Goal: Information Seeking & Learning: Find specific fact

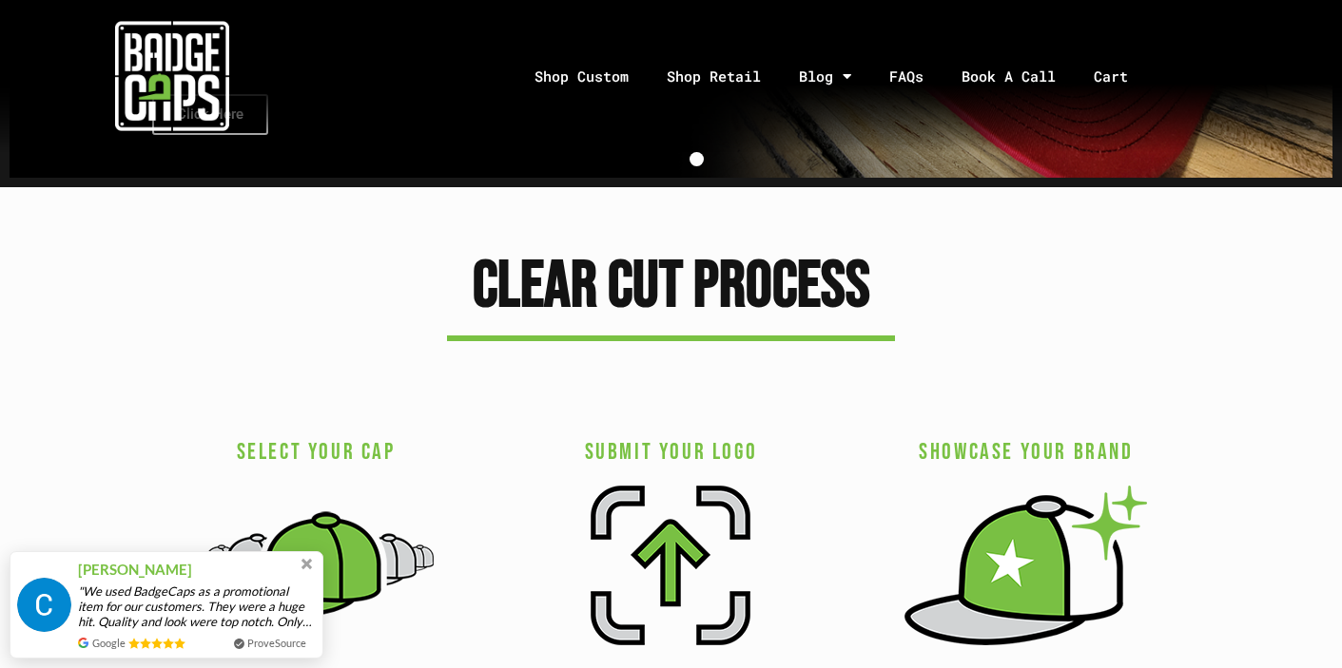
scroll to position [2856, 0]
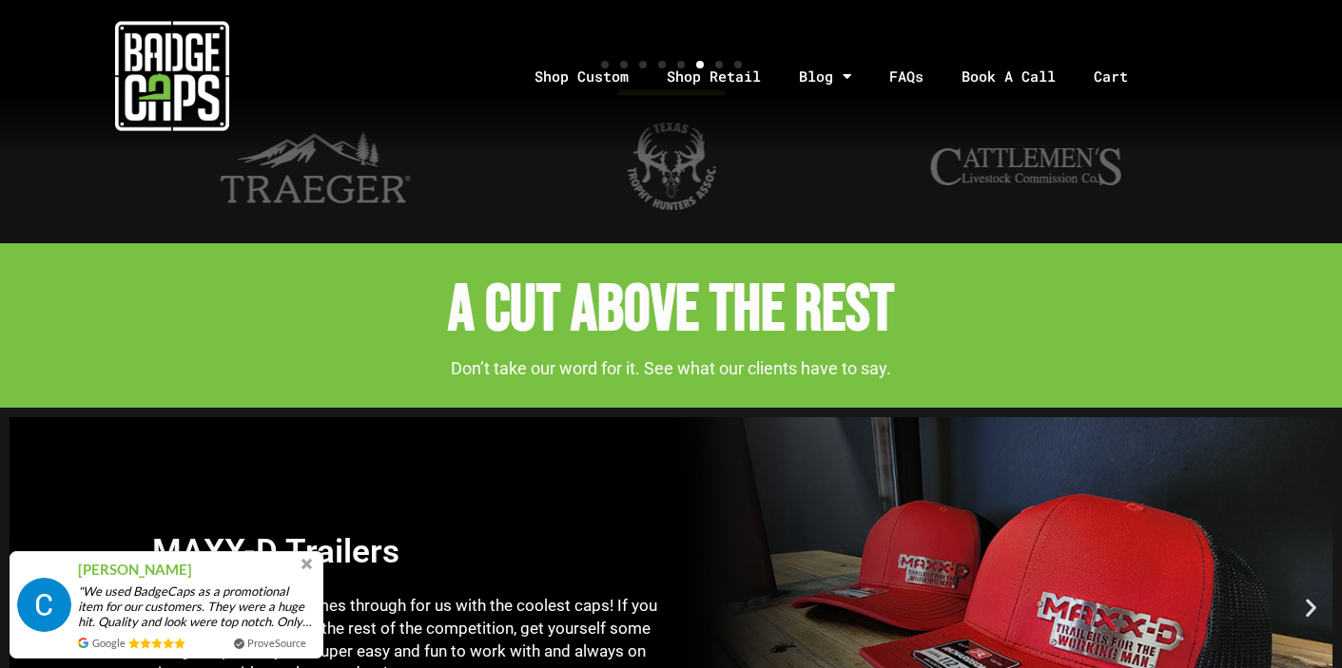
click at [910, 76] on div "Image Carousel" at bounding box center [671, 64] width 1065 height 24
click at [907, 82] on link "FAQs" at bounding box center [906, 77] width 72 height 100
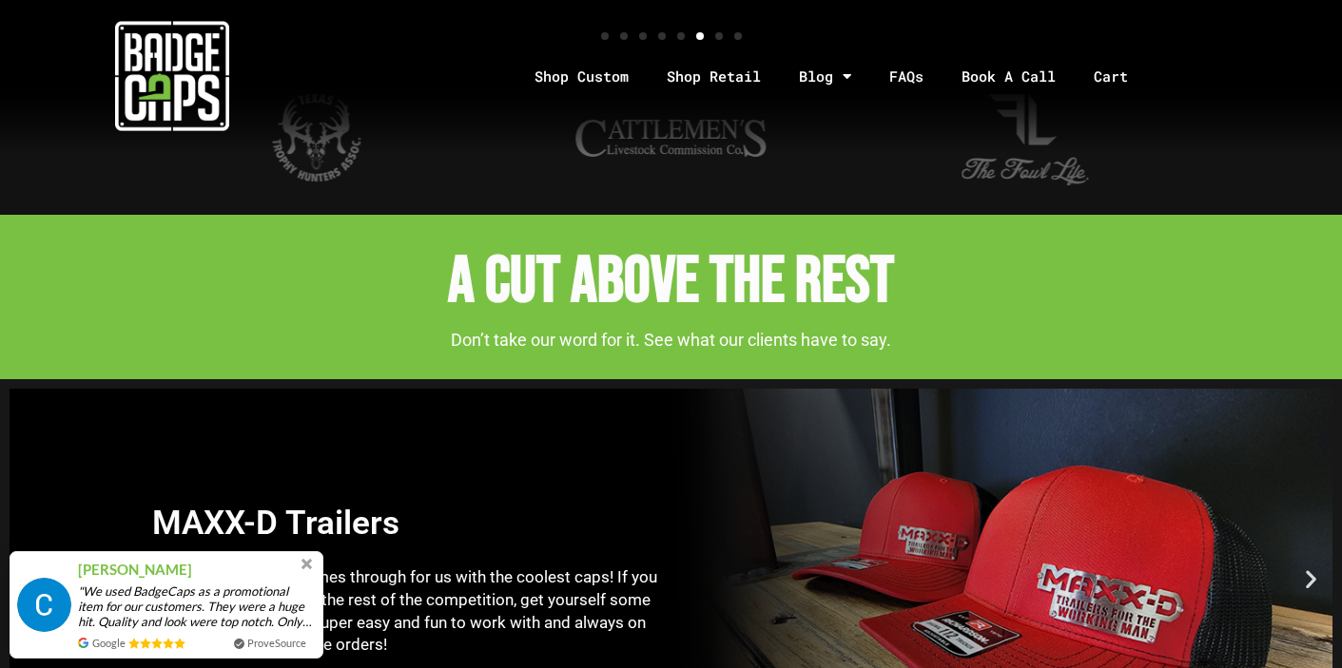
scroll to position [3022, 0]
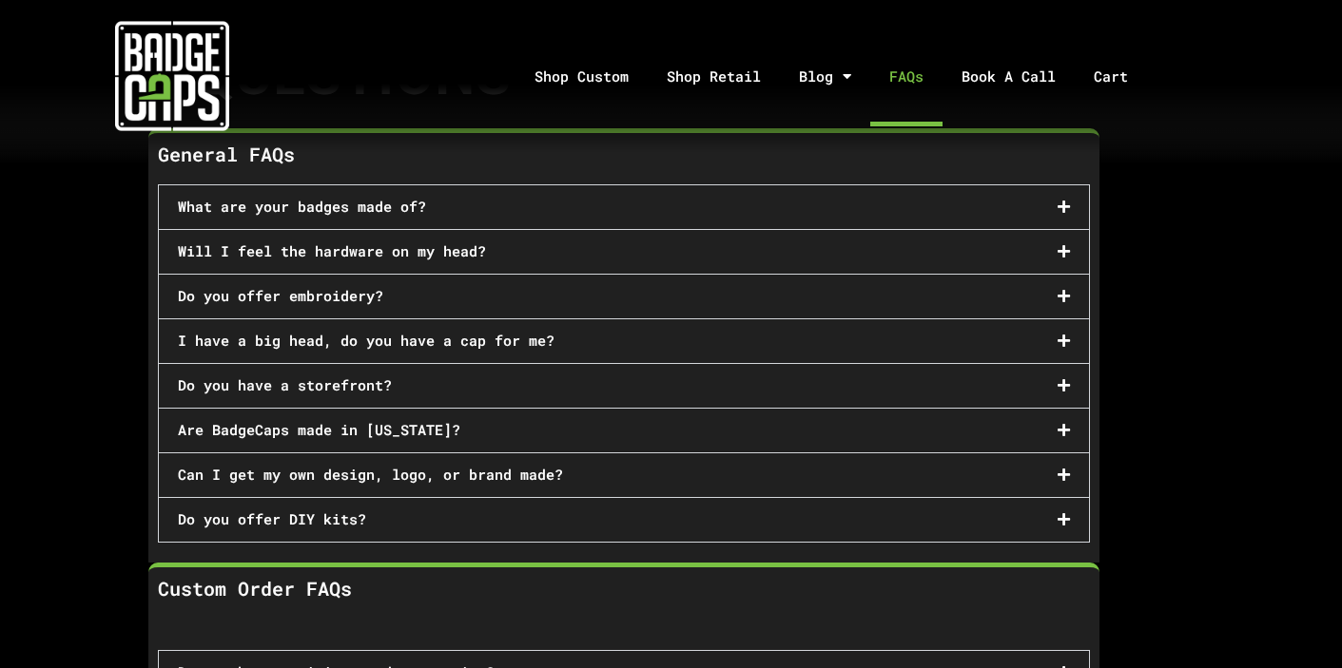
scroll to position [388, 0]
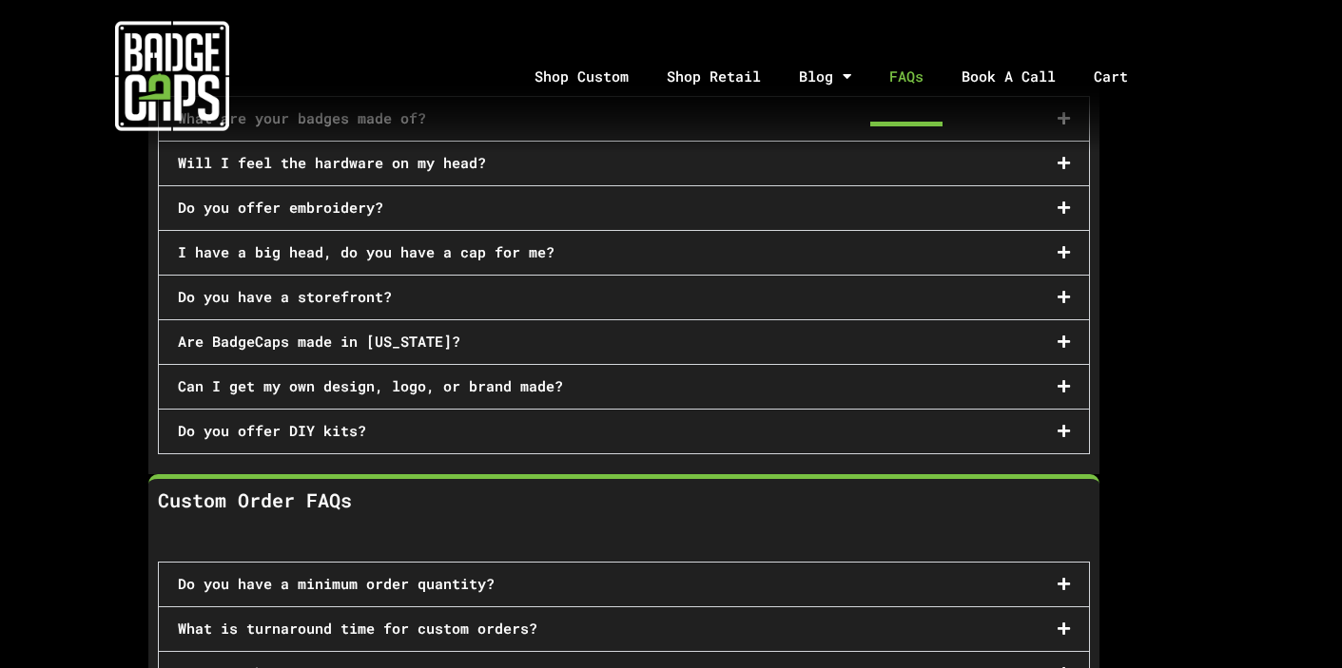
click at [1045, 427] on div "Do you offer DIY kits?" at bounding box center [624, 432] width 930 height 44
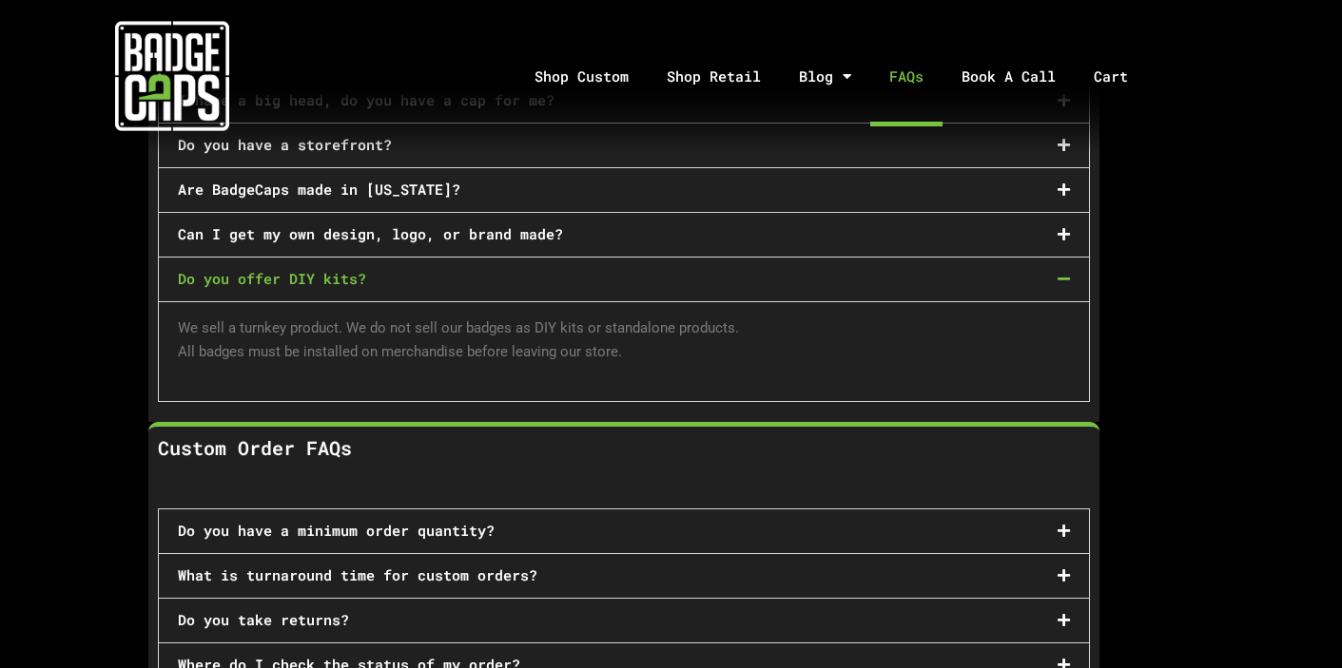
scroll to position [560, 0]
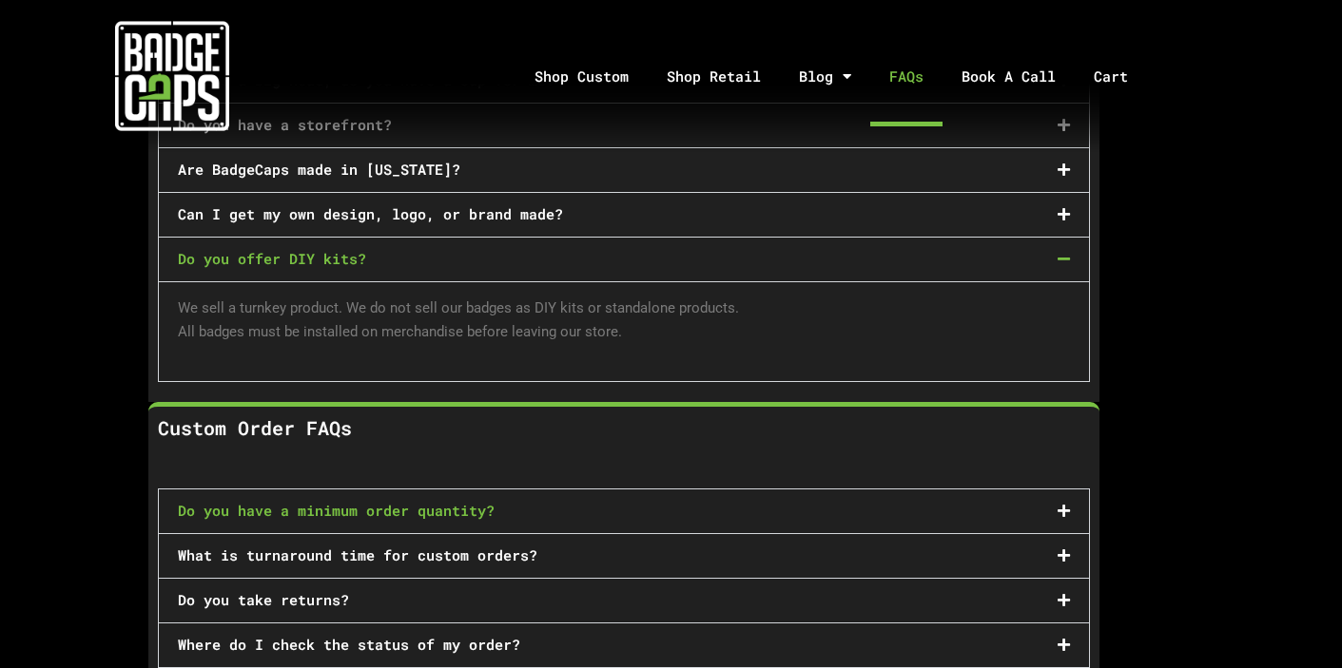
click at [452, 508] on link "Do you have a minimum order quantity?" at bounding box center [336, 510] width 317 height 19
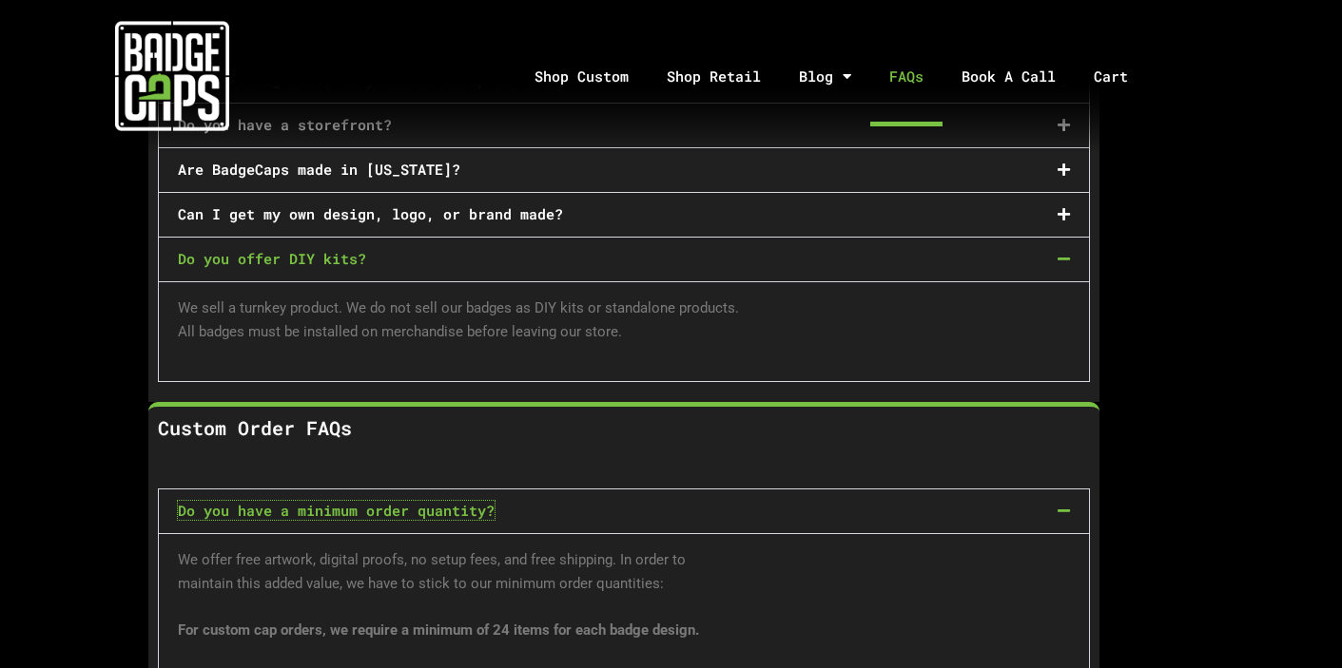
scroll to position [877, 0]
